Goal: Task Accomplishment & Management: Manage account settings

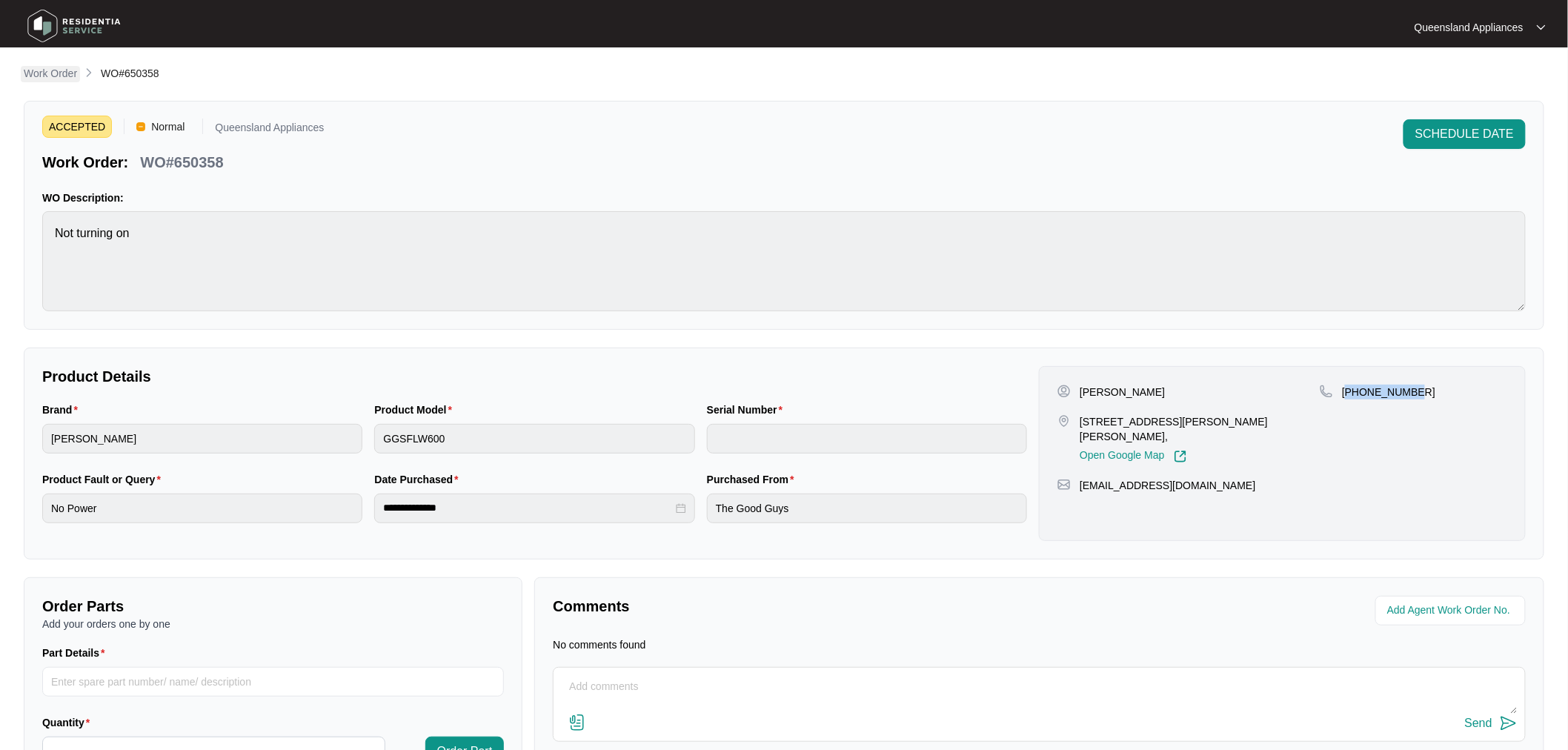
click at [66, 71] on p "Work Order" at bounding box center [51, 73] width 53 height 15
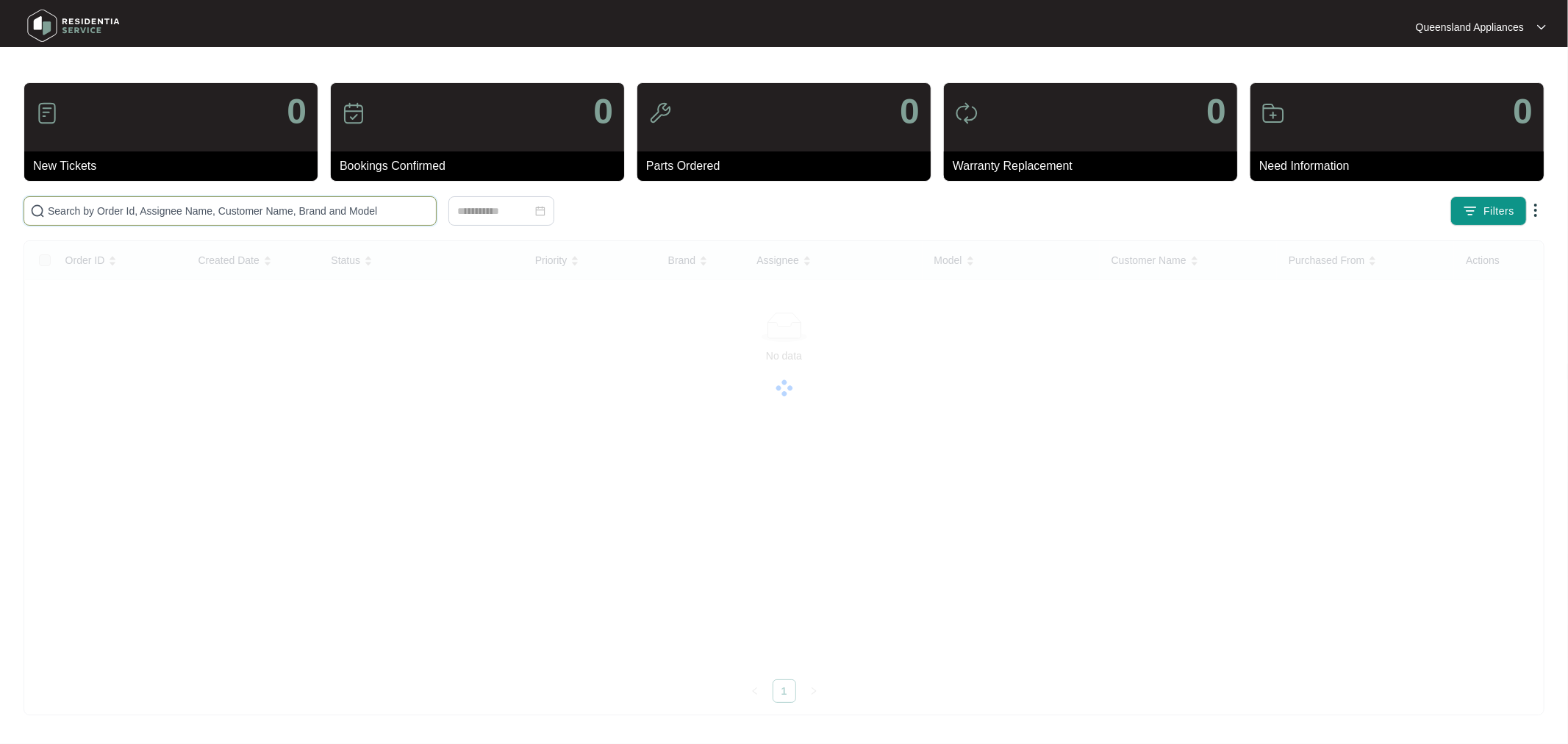
click at [133, 212] on input "text" at bounding box center [239, 211] width 382 height 16
paste input "650422"
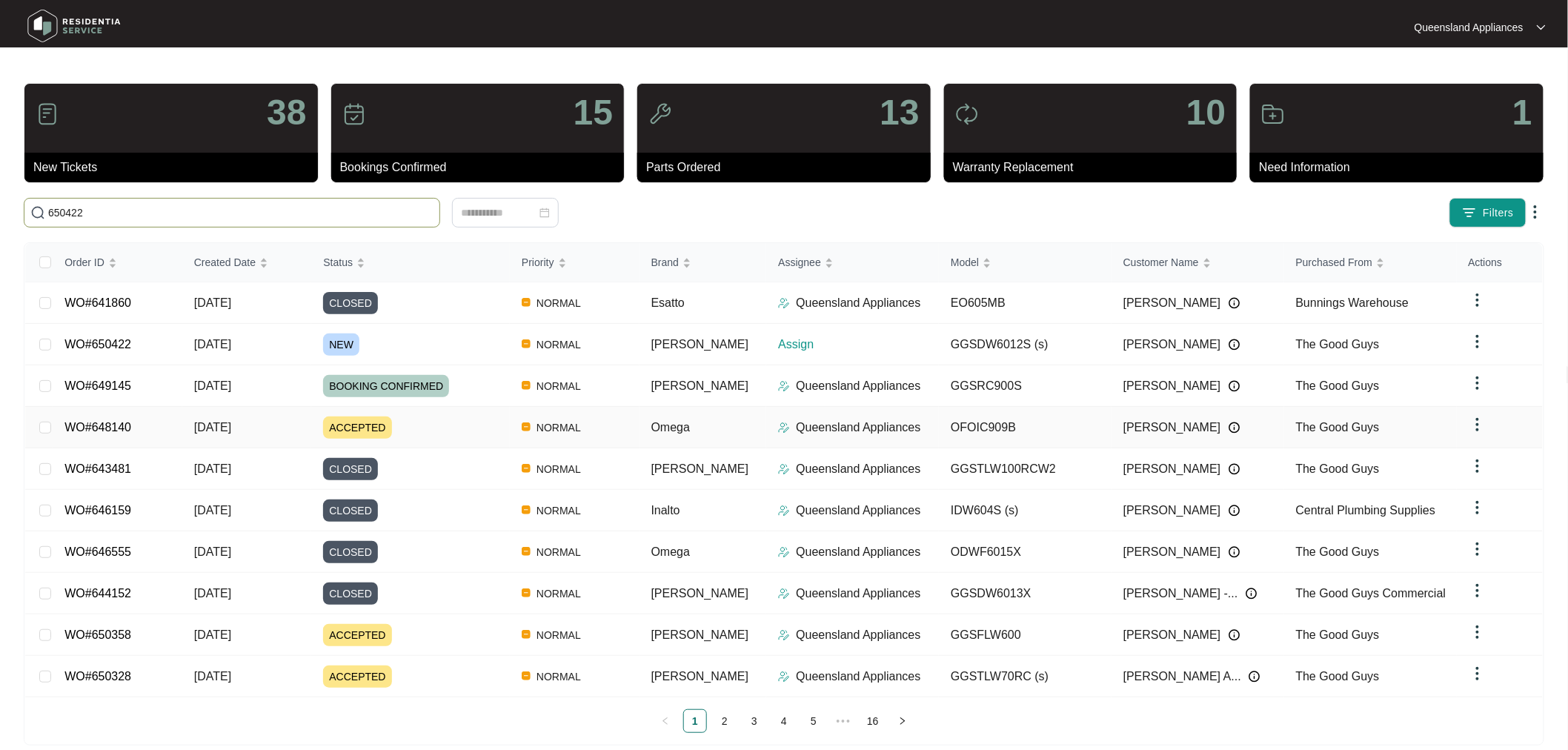
type input "650422"
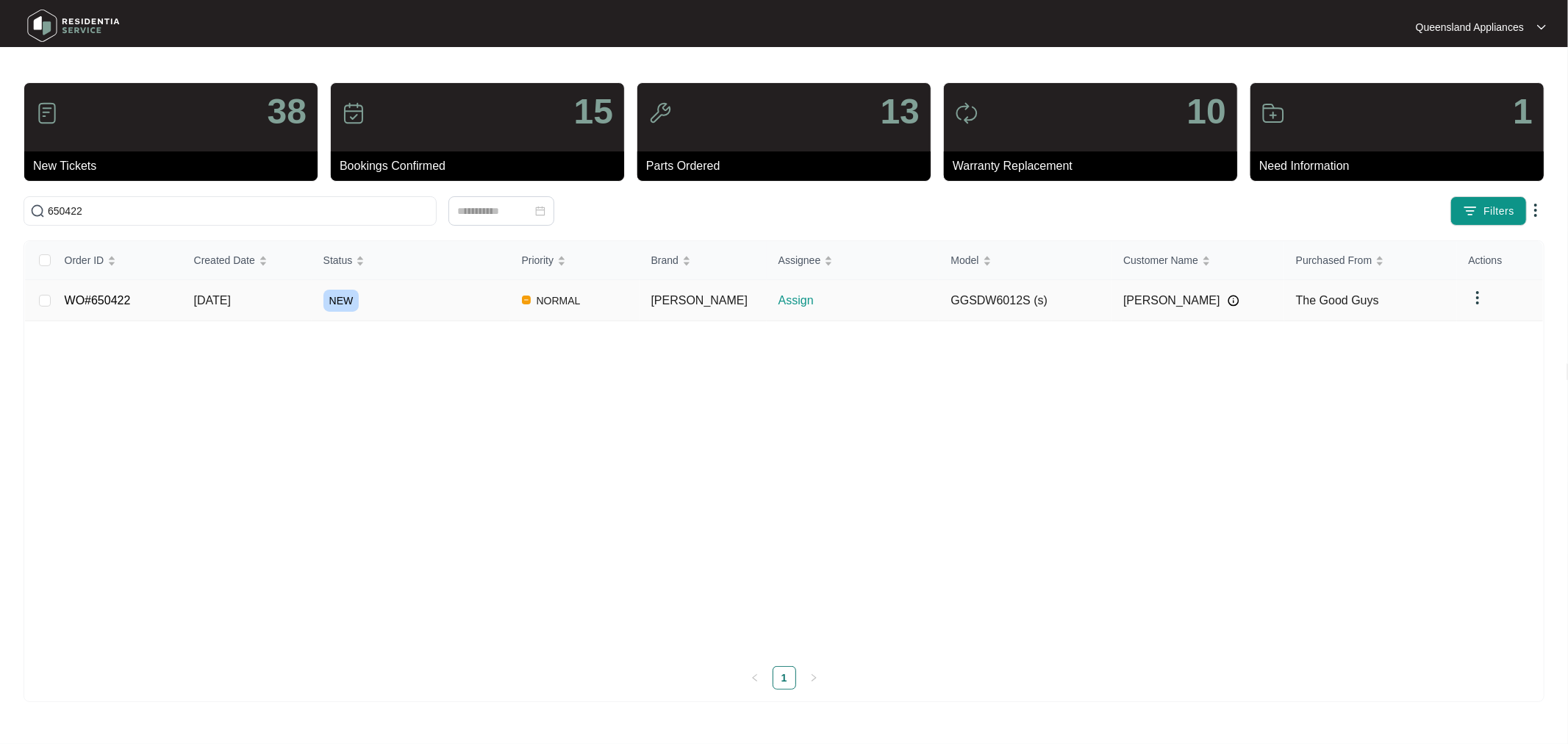
click at [126, 304] on link "WO#650422" at bounding box center [98, 300] width 66 height 12
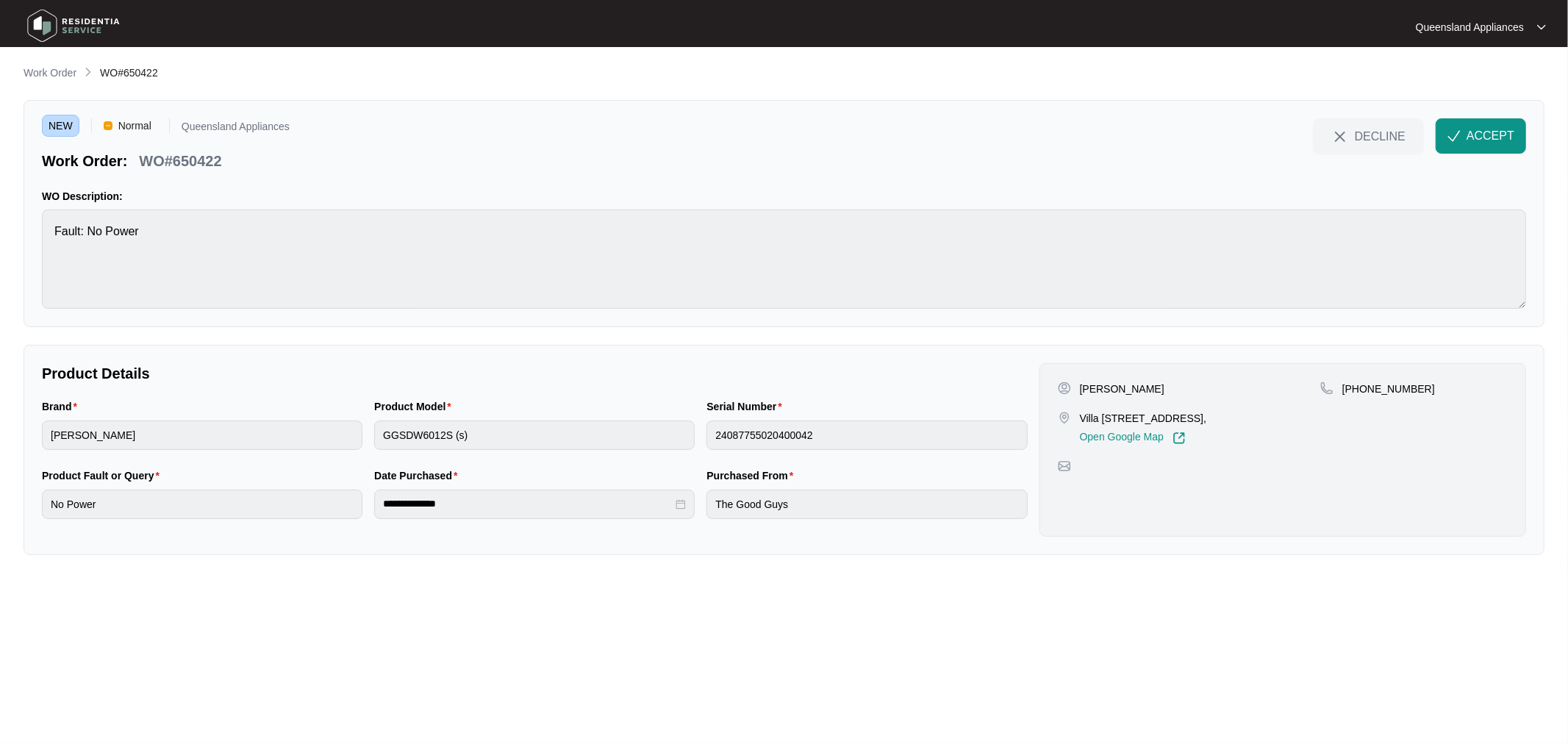
click at [1083, 415] on p "Villa [STREET_ADDRESS]," at bounding box center [1142, 419] width 126 height 15
drag, startPoint x: 1099, startPoint y: 417, endPoint x: 1181, endPoint y: 420, distance: 82.1
click at [1181, 420] on p "Villa [STREET_ADDRESS]," at bounding box center [1142, 419] width 126 height 15
copy p "[STREET_ADDRESS]"
click at [372, 445] on div "Product Model GGSDW6012S (s)" at bounding box center [534, 433] width 332 height 69
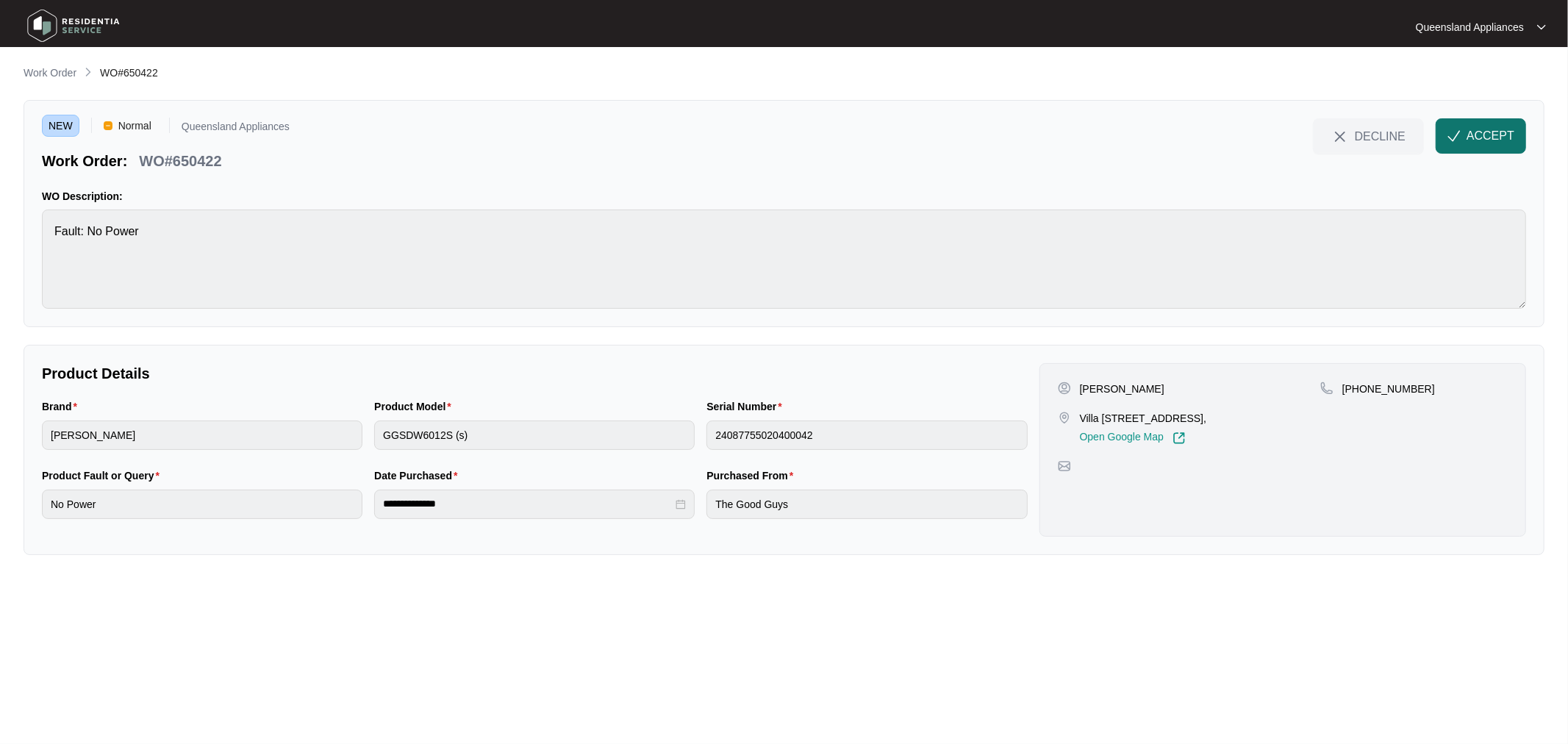
click at [1486, 140] on span "ACCEPT" at bounding box center [1490, 135] width 48 height 17
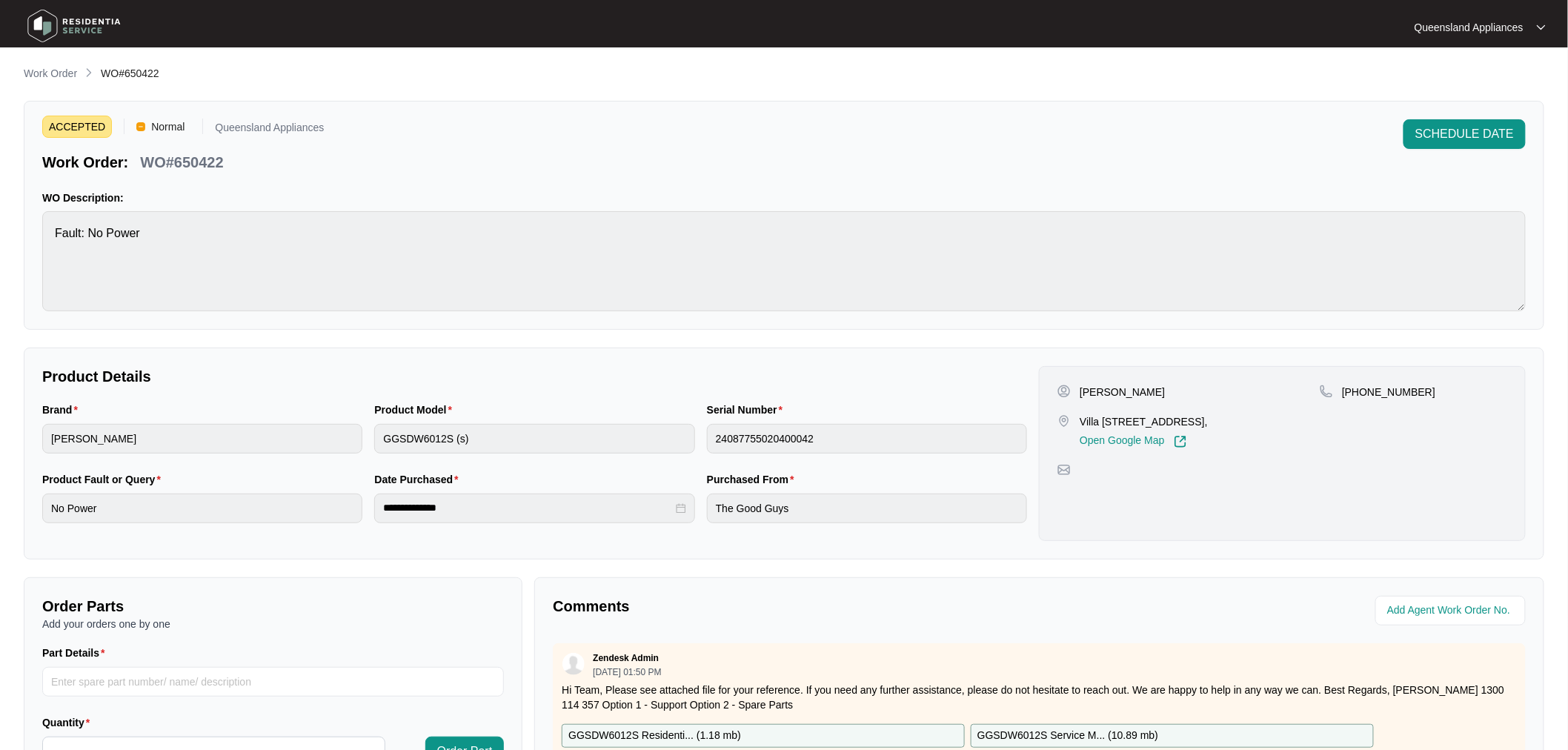
click at [195, 158] on p "WO#650422" at bounding box center [182, 162] width 83 height 21
copy p "650422"
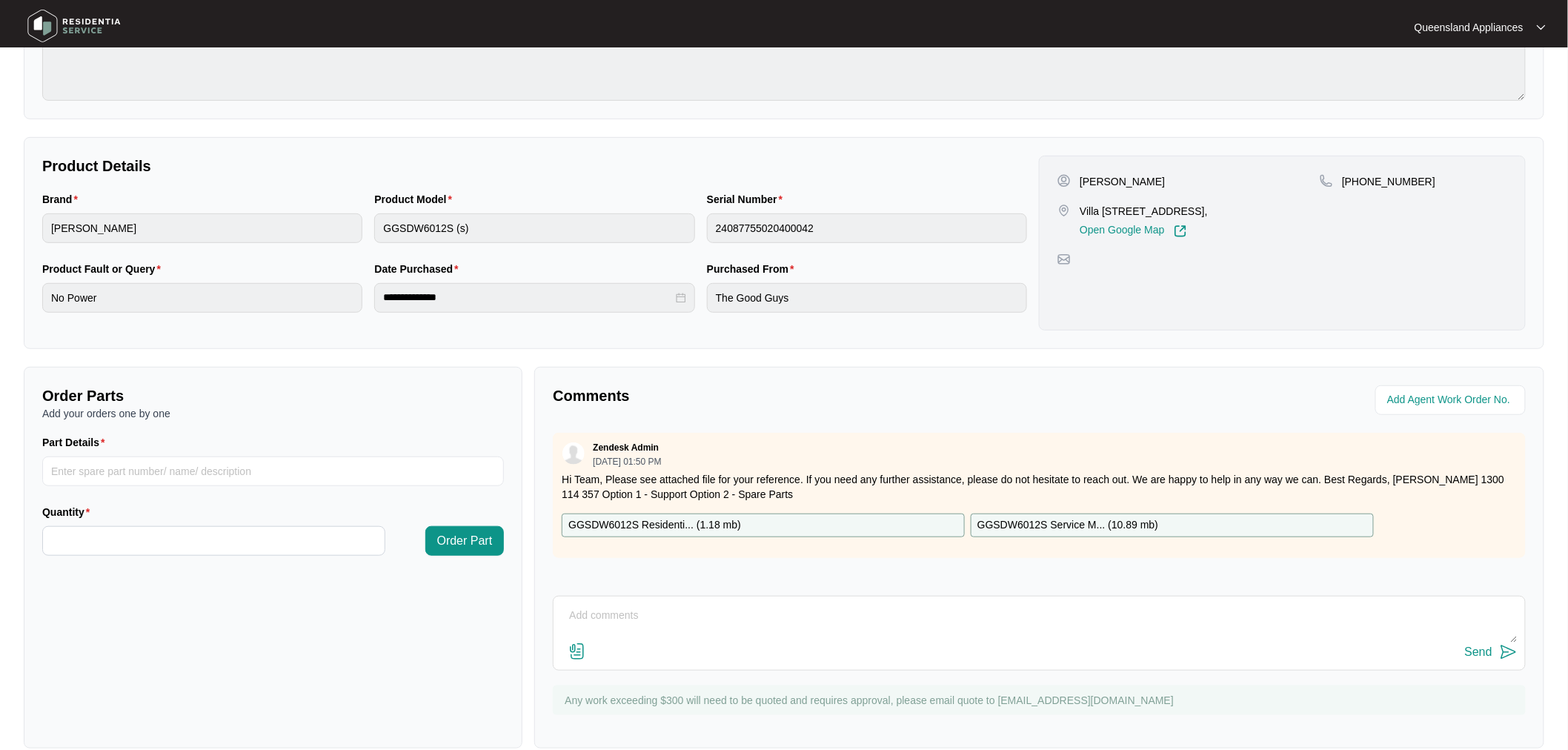
scroll to position [233, 0]
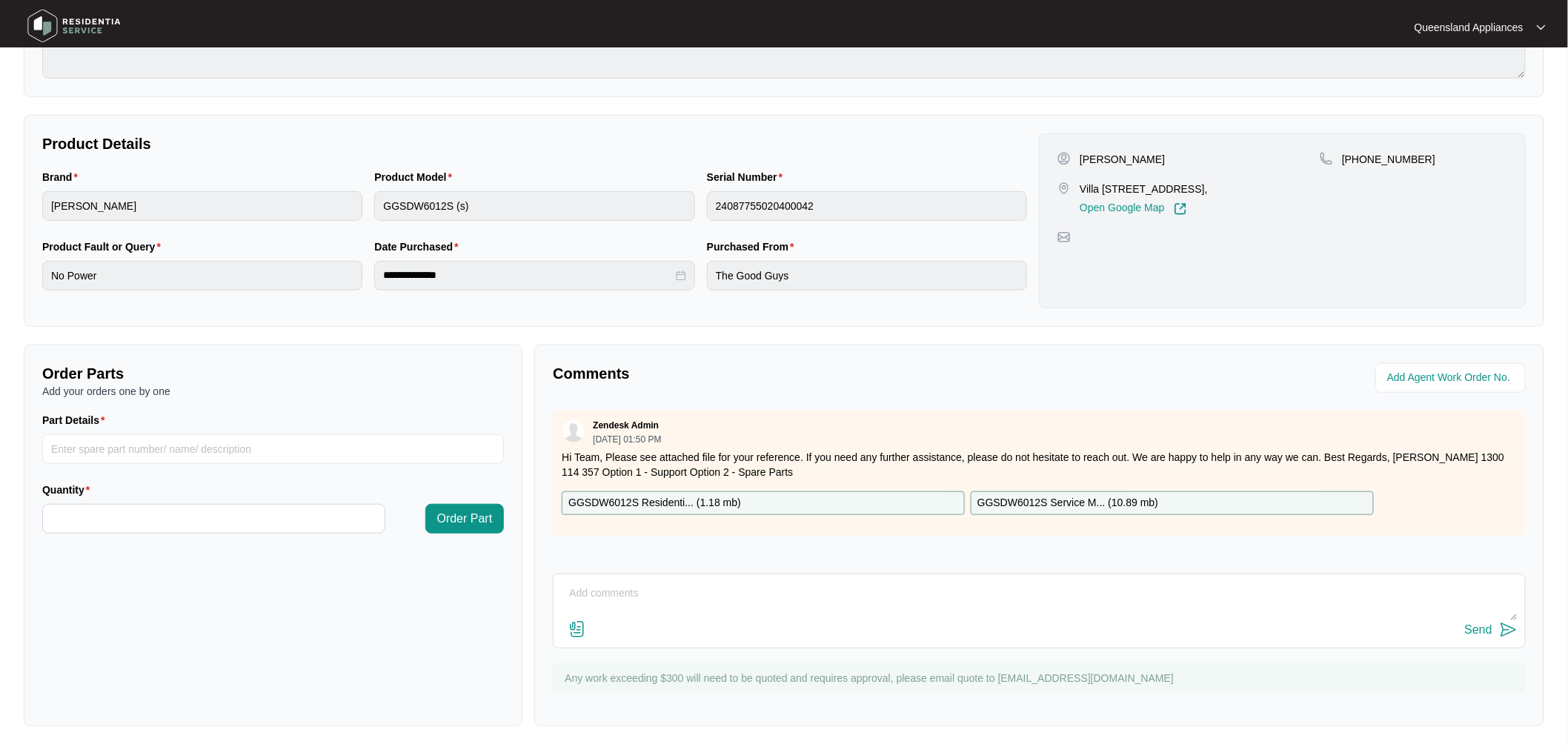
click at [1398, 156] on p "[PHONE_NUMBER]" at bounding box center [1389, 159] width 93 height 15
click at [1389, 153] on p "[PHONE_NUMBER]" at bounding box center [1389, 159] width 93 height 15
copy p "61424650270"
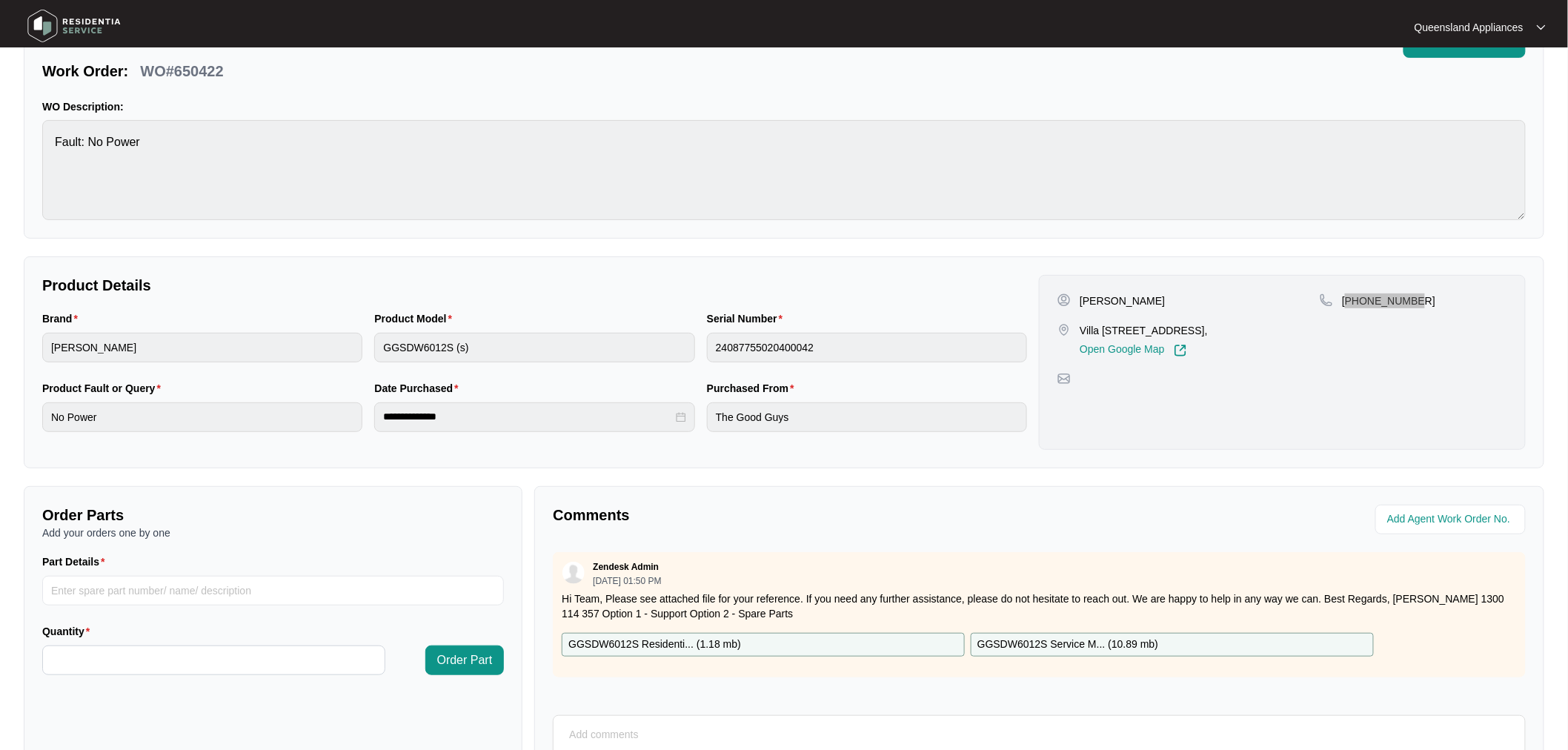
scroll to position [0, 0]
